Goal: Information Seeking & Learning: Understand process/instructions

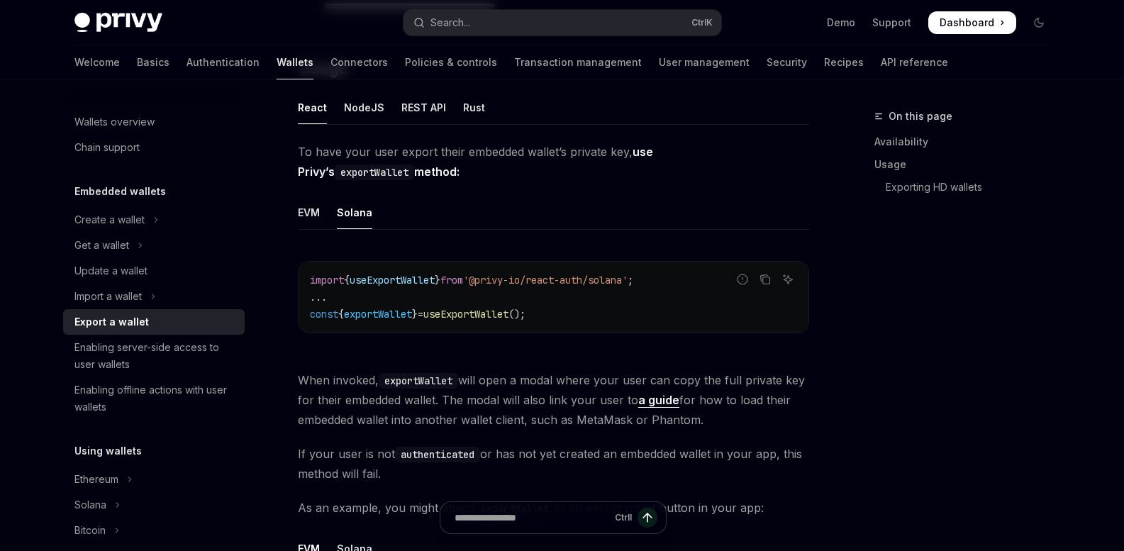
type textarea "*"
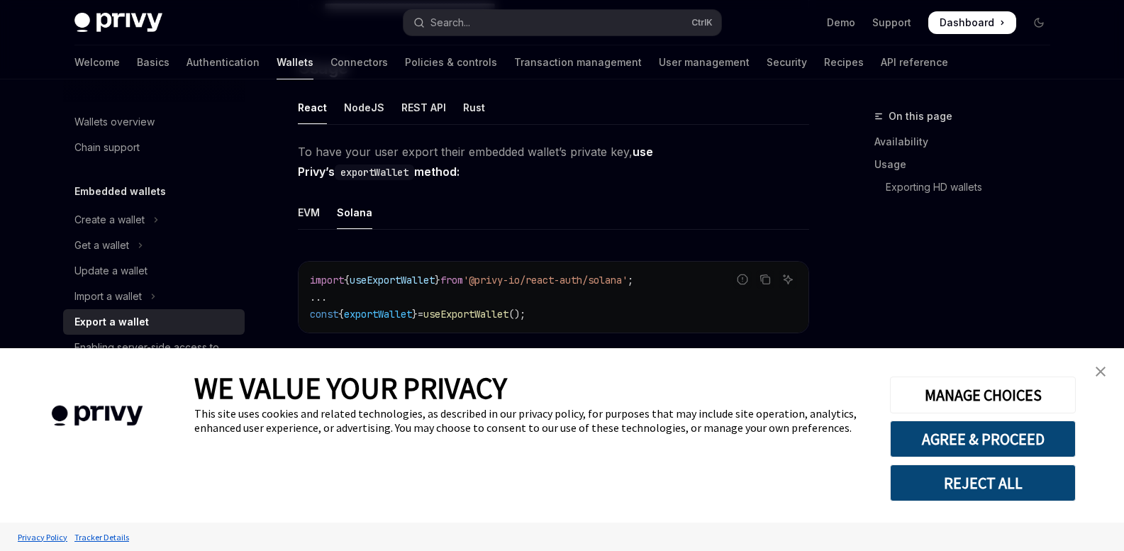
scroll to position [582, 0]
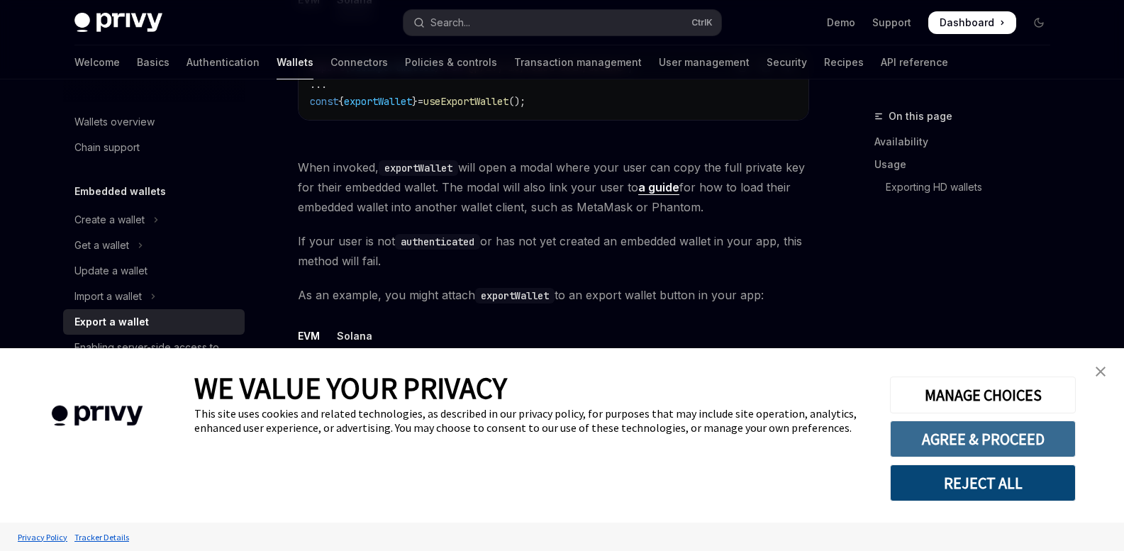
click at [968, 444] on button "AGREE & PROCEED" at bounding box center [983, 439] width 186 height 37
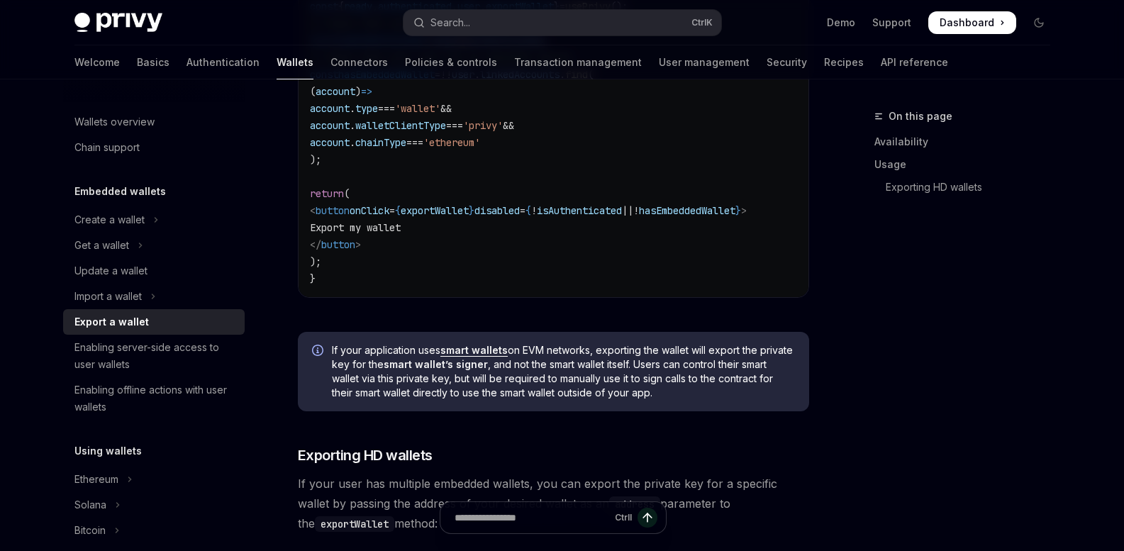
scroll to position [817, 0]
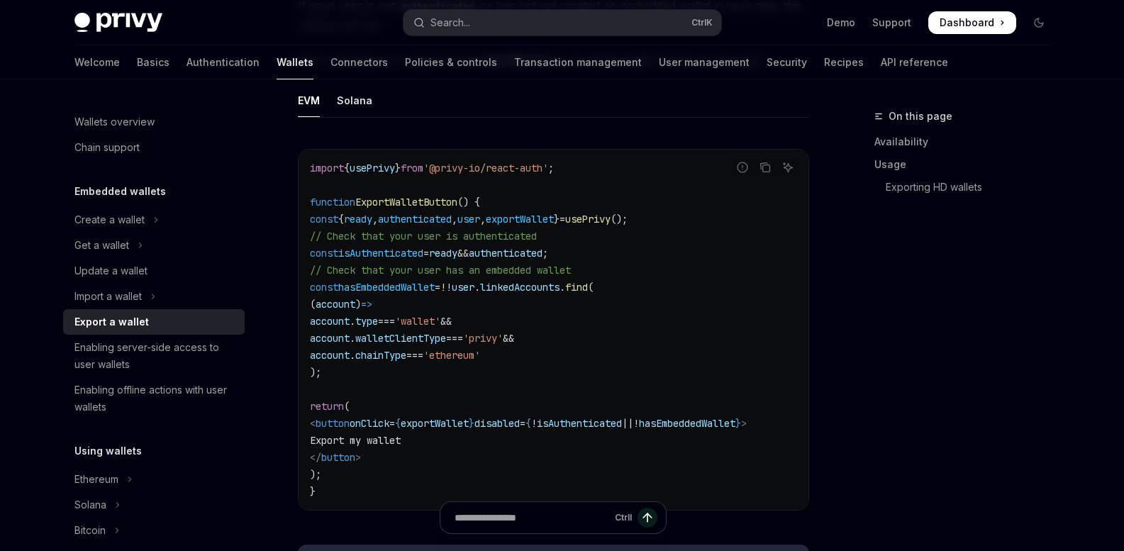
click at [503, 338] on span "'privy'" at bounding box center [483, 338] width 40 height 13
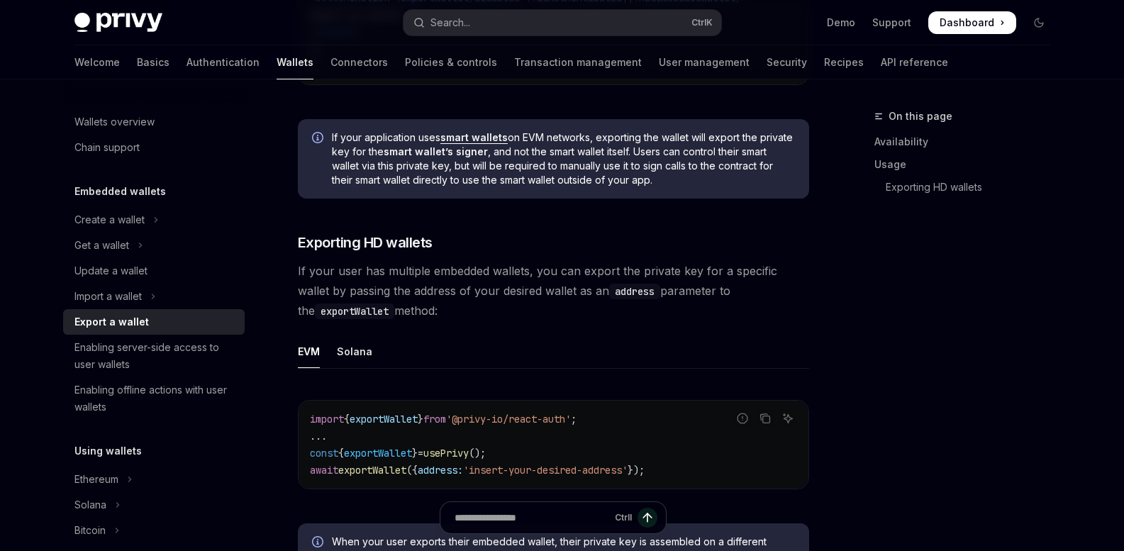
scroll to position [1527, 0]
